Goal: Transaction & Acquisition: Subscribe to service/newsletter

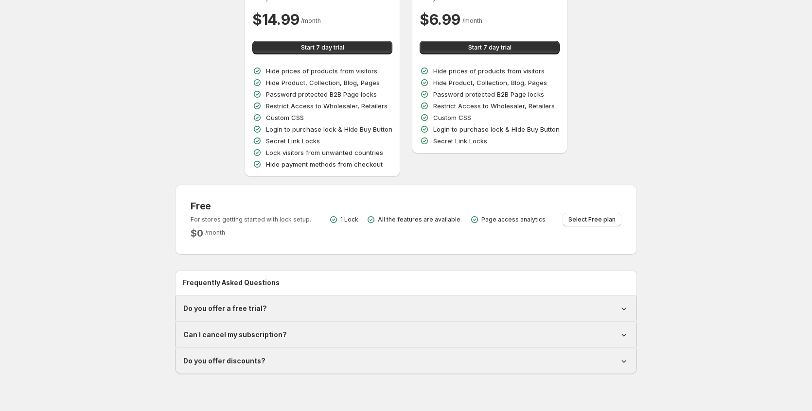
scroll to position [176, 0]
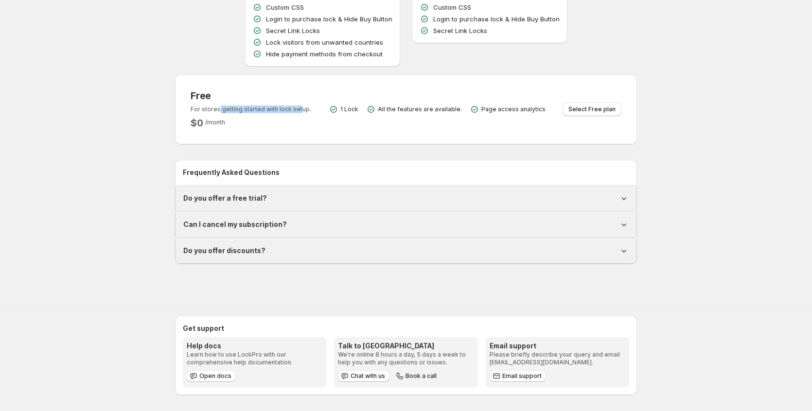
drag, startPoint x: 225, startPoint y: 112, endPoint x: 297, endPoint y: 112, distance: 71.5
click at [297, 112] on p "For stores getting started with lock setup." at bounding box center [251, 110] width 121 height 8
drag, startPoint x: 390, startPoint y: 114, endPoint x: 529, endPoint y: 110, distance: 138.1
click at [529, 110] on div "1 Lock All the features are available. Page access analytics" at bounding box center [437, 110] width 217 height 10
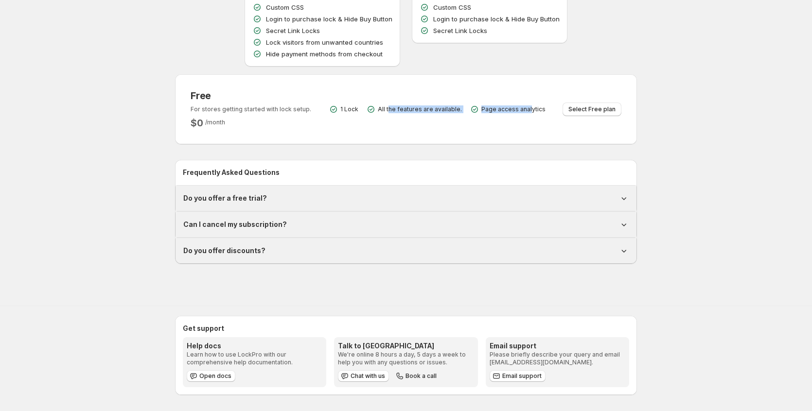
click at [529, 110] on p "Page access analytics" at bounding box center [513, 110] width 64 height 8
drag, startPoint x: 529, startPoint y: 110, endPoint x: 394, endPoint y: 111, distance: 134.2
click at [394, 111] on div "1 Lock All the features are available. Page access analytics" at bounding box center [437, 110] width 217 height 10
click at [394, 111] on p "All the features are available." at bounding box center [420, 110] width 84 height 8
drag, startPoint x: 394, startPoint y: 111, endPoint x: 519, endPoint y: 111, distance: 125.0
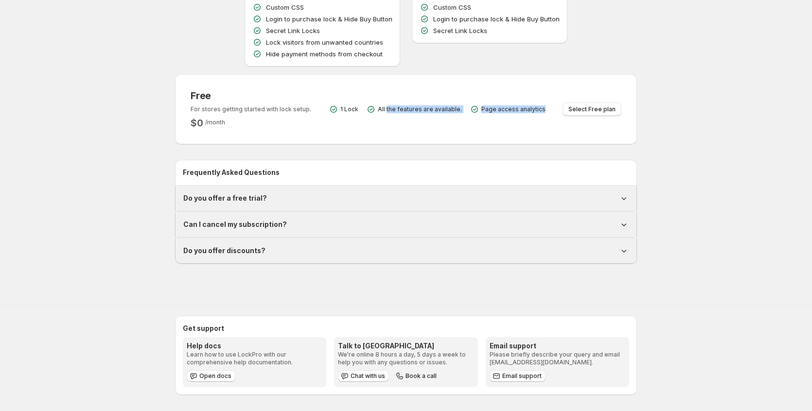
click at [519, 111] on div "1 Lock All the features are available. Page access analytics" at bounding box center [437, 110] width 217 height 10
click at [519, 111] on p "Page access analytics" at bounding box center [513, 110] width 64 height 8
drag, startPoint x: 519, startPoint y: 111, endPoint x: 383, endPoint y: 107, distance: 136.7
click at [383, 107] on div "1 Lock All the features are available. Page access analytics" at bounding box center [437, 110] width 217 height 10
click at [383, 107] on p "All the features are available." at bounding box center [420, 110] width 84 height 8
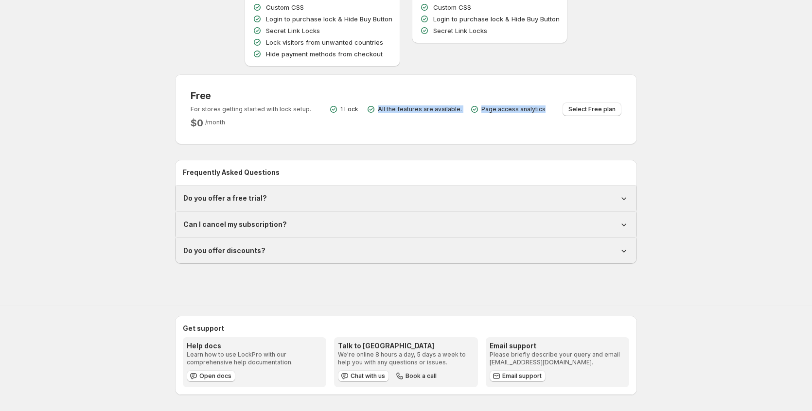
drag, startPoint x: 383, startPoint y: 107, endPoint x: 515, endPoint y: 107, distance: 132.3
click at [515, 107] on div "1 Lock All the features are available. Page access analytics" at bounding box center [437, 110] width 217 height 10
click at [515, 107] on p "Page access analytics" at bounding box center [513, 110] width 64 height 8
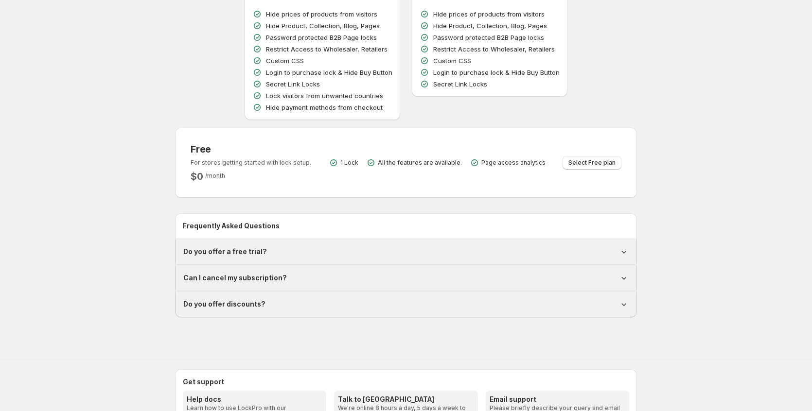
scroll to position [31, 0]
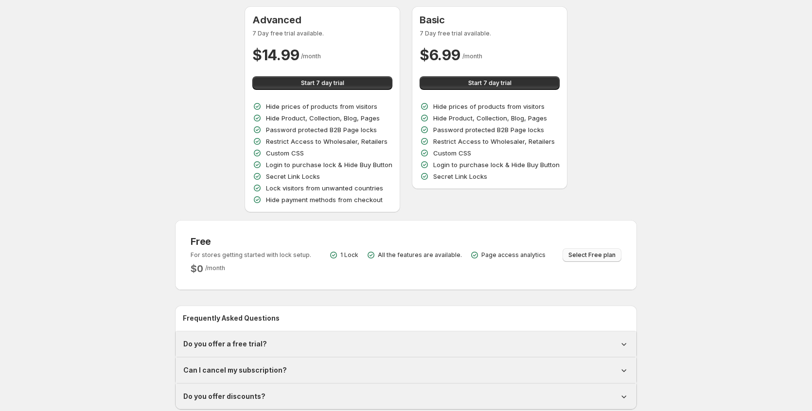
click at [589, 257] on span "Select Free plan" at bounding box center [591, 255] width 47 height 8
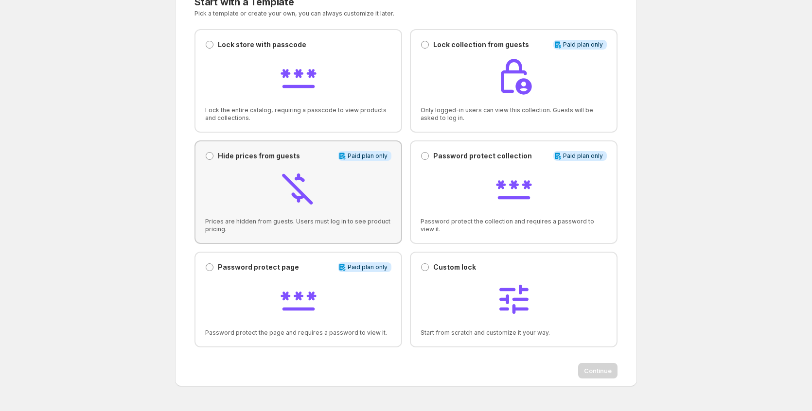
scroll to position [97, 0]
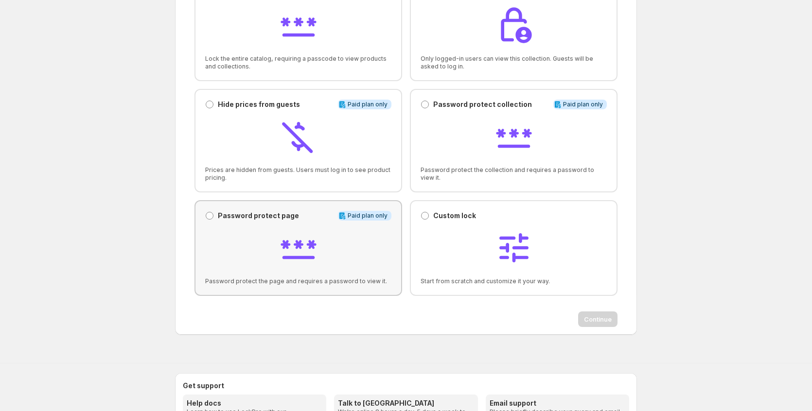
click at [265, 225] on div "Password protect page Password protect page Info Paid plan only Password protec…" at bounding box center [298, 248] width 186 height 74
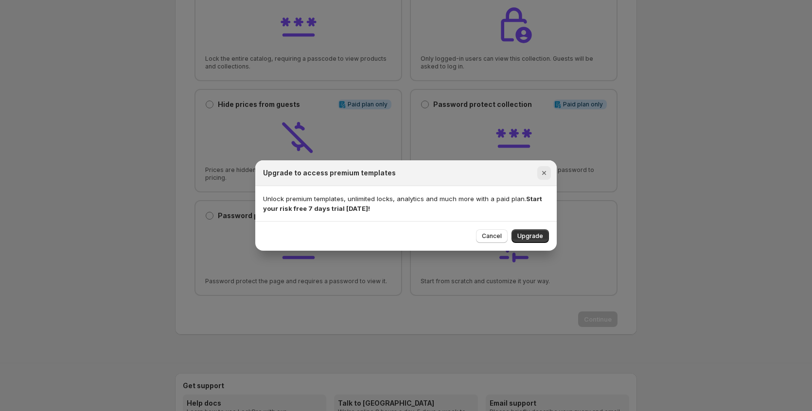
click at [545, 175] on icon "Close" at bounding box center [544, 173] width 10 height 10
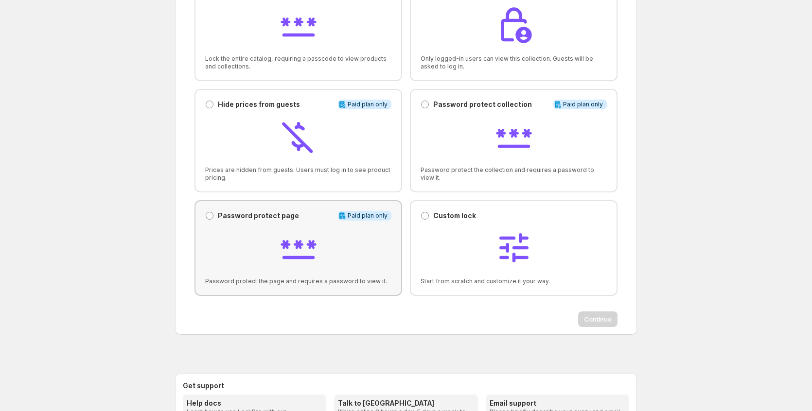
click at [235, 212] on p "Password protect page" at bounding box center [258, 216] width 81 height 10
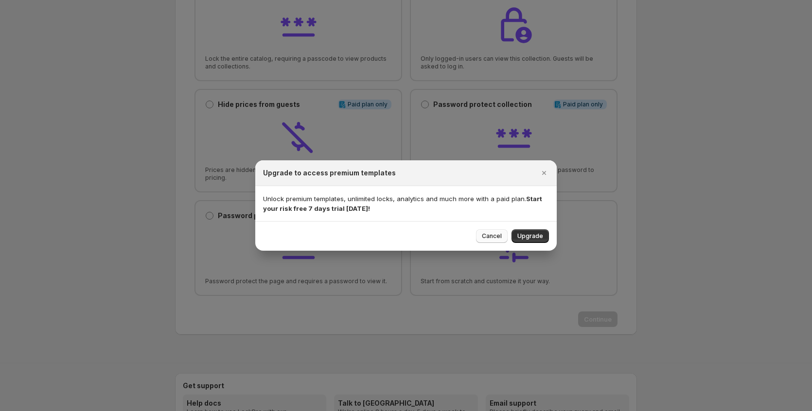
click at [496, 234] on span "Cancel" at bounding box center [492, 236] width 20 height 8
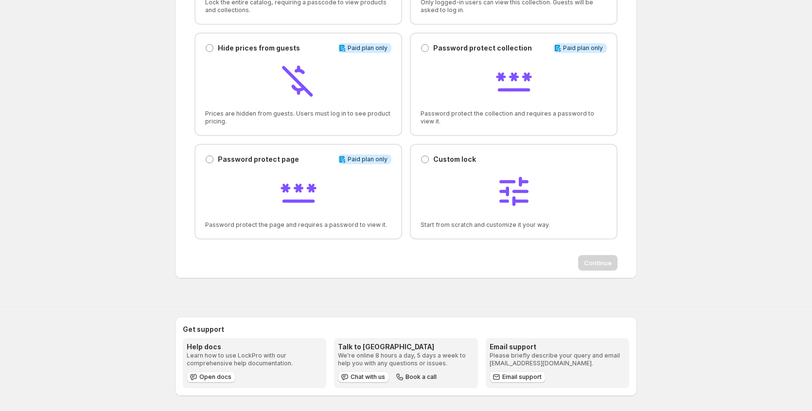
scroll to position [155, 0]
click at [228, 163] on div "Password protect page Password protect page Info Paid plan only Password protec…" at bounding box center [298, 191] width 186 height 74
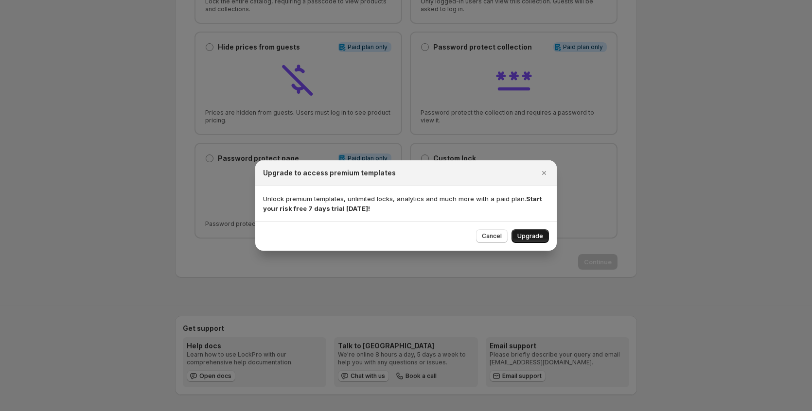
click at [536, 239] on span "Upgrade" at bounding box center [530, 236] width 26 height 8
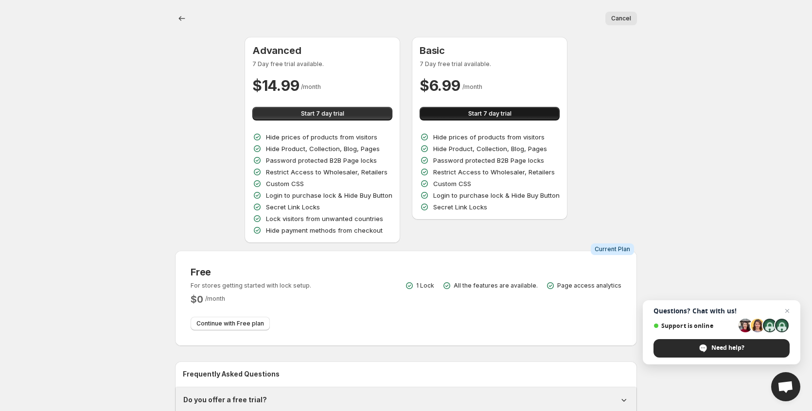
click at [484, 113] on span "Start 7 day trial" at bounding box center [489, 114] width 43 height 8
